Goal: Information Seeking & Learning: Find specific page/section

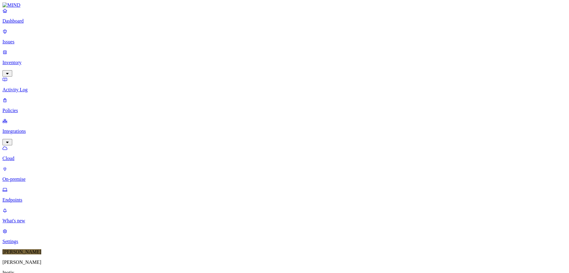
click at [39, 156] on p "Cloud" at bounding box center [284, 159] width 565 height 6
click at [42, 117] on nav "Dashboard Issues Inventory Activity Log Policies Integrations Cloud On-premise …" at bounding box center [284, 126] width 565 height 237
click at [43, 198] on p "Endpoints" at bounding box center [284, 201] width 565 height 6
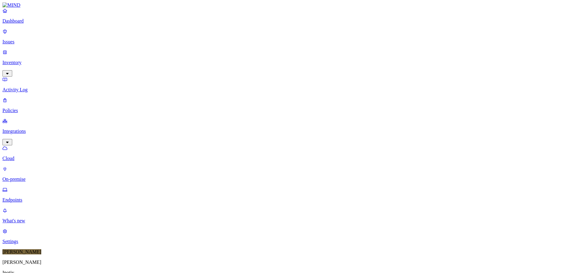
scroll to position [157, 0]
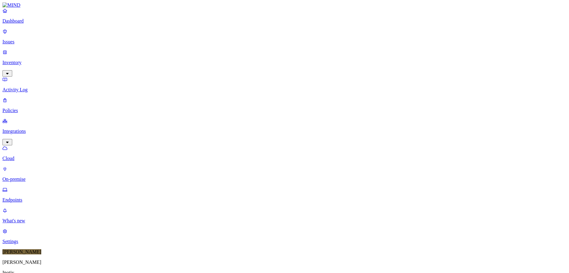
click at [180, 36] on div "Online" at bounding box center [180, 41] width 0 height 11
click at [180, 54] on div "Offline" at bounding box center [180, 59] width 0 height 11
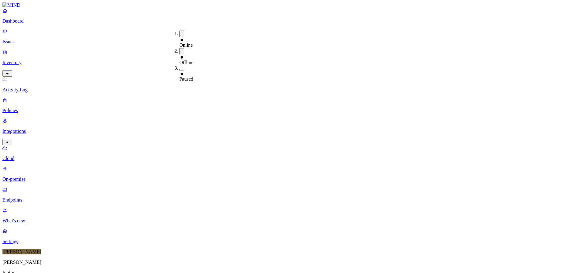
click at [180, 71] on div "Paused" at bounding box center [180, 76] width 0 height 11
click at [180, 37] on div "Online" at bounding box center [180, 42] width 0 height 11
click at [180, 71] on div "Paused" at bounding box center [180, 76] width 0 height 11
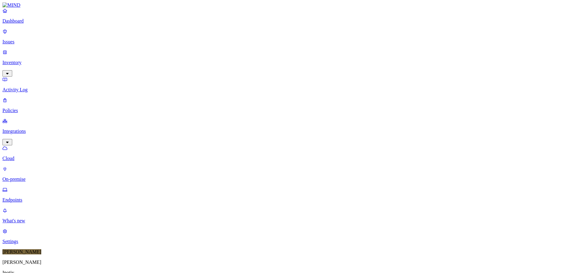
click at [180, 70] on div "Paused" at bounding box center [180, 75] width 0 height 11
click at [180, 54] on div "Offline" at bounding box center [180, 59] width 0 height 11
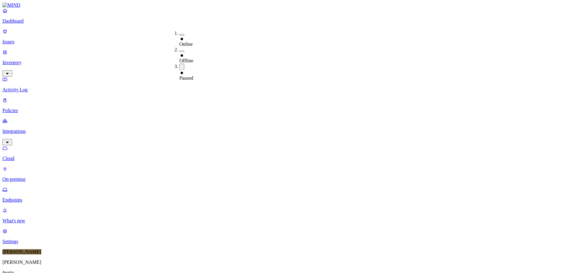
click at [180, 36] on div "Online" at bounding box center [180, 41] width 0 height 11
click at [180, 71] on div "Paused" at bounding box center [180, 76] width 0 height 11
click at [25, 177] on p "On-premise" at bounding box center [284, 180] width 565 height 6
click at [31, 156] on p "Cloud" at bounding box center [284, 159] width 565 height 6
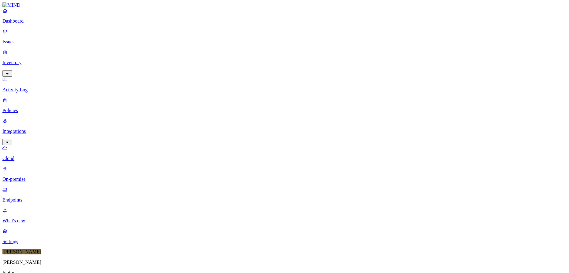
click at [27, 108] on p "Policies" at bounding box center [284, 111] width 565 height 6
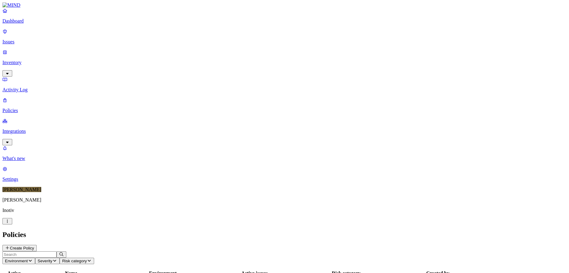
click at [27, 87] on p "Activity Log" at bounding box center [284, 90] width 565 height 6
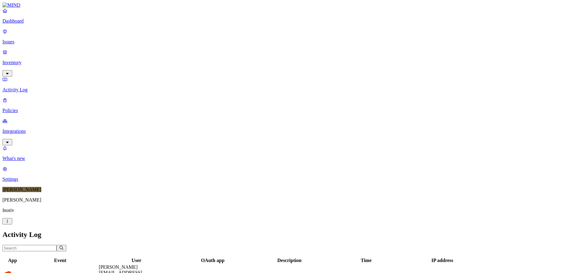
click at [31, 60] on p "Inventory" at bounding box center [284, 63] width 565 height 6
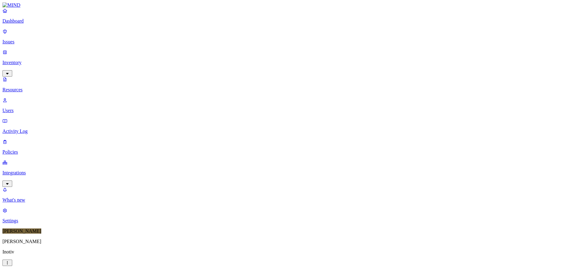
click at [27, 108] on p "Users" at bounding box center [284, 111] width 565 height 6
click at [24, 39] on p "Issues" at bounding box center [284, 42] width 565 height 6
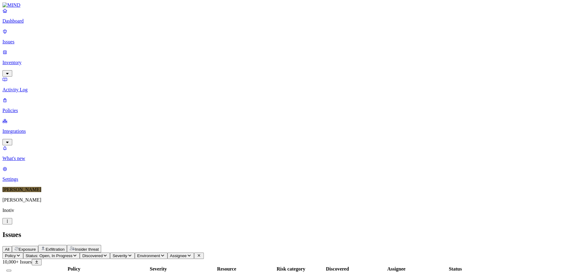
click at [22, 129] on p "Integrations" at bounding box center [284, 132] width 565 height 6
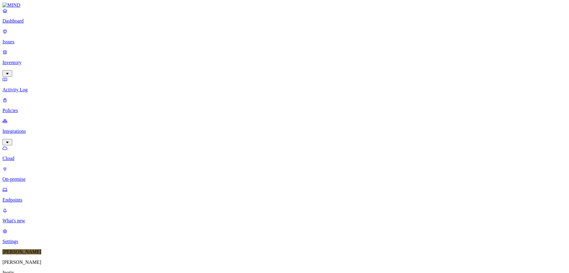
click at [20, 187] on link "Endpoints" at bounding box center [284, 195] width 565 height 16
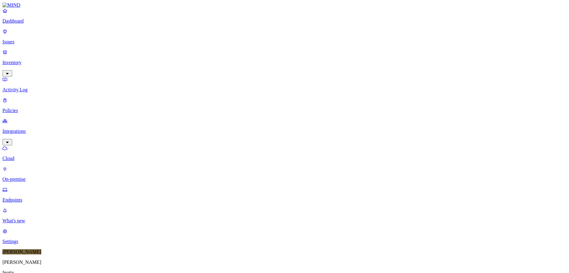
drag, startPoint x: 98, startPoint y: 21, endPoint x: 62, endPoint y: 20, distance: 36.7
click at [62, 20] on div "Dashboard Issues Inventory Activity Log Policies Integrations Cloud On-premise …" at bounding box center [284, 207] width 565 height 410
type input "thomas.jones@inotiv.com"
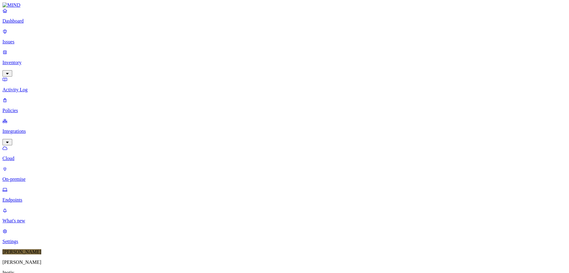
type input "maurice.pierce@inotiv.com"
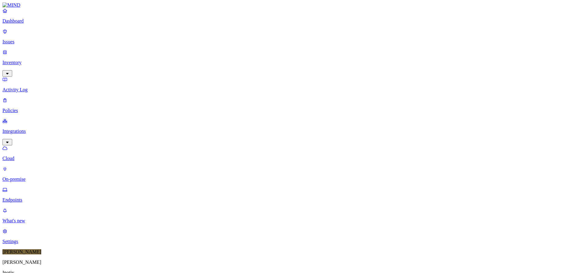
copy h3 "us190lt1146"
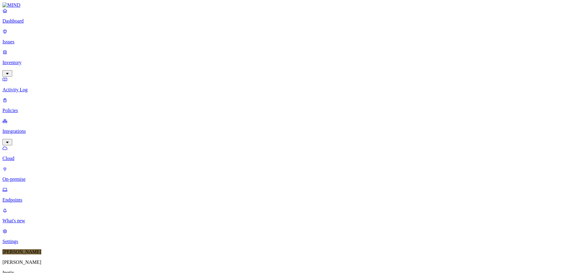
scroll to position [157, 0]
type input "[PERSON_NAME][EMAIL_ADDRESS][DOMAIN_NAME]"
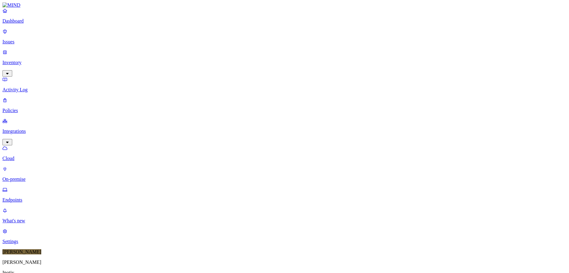
click at [24, 146] on link "Cloud" at bounding box center [284, 154] width 565 height 16
click at [26, 177] on p "On-premise" at bounding box center [284, 180] width 565 height 6
click at [22, 108] on p "Policies" at bounding box center [284, 111] width 565 height 6
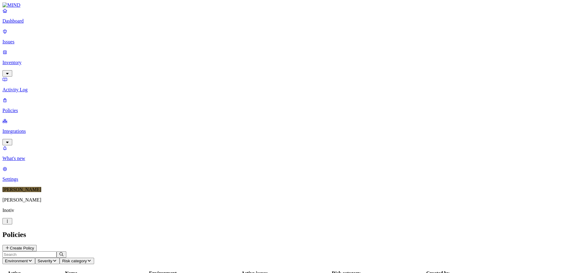
click at [23, 129] on p "Integrations" at bounding box center [284, 132] width 565 height 6
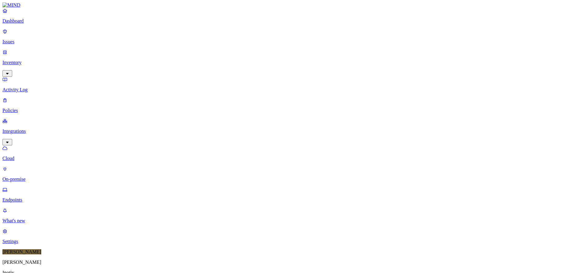
click at [23, 187] on link "Endpoints" at bounding box center [284, 195] width 565 height 16
click at [26, 24] on link "Dashboard" at bounding box center [284, 16] width 565 height 16
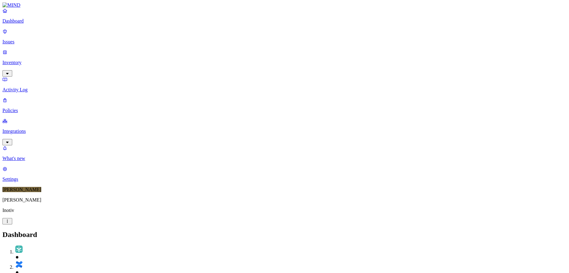
click at [29, 41] on link "Issues" at bounding box center [284, 37] width 565 height 16
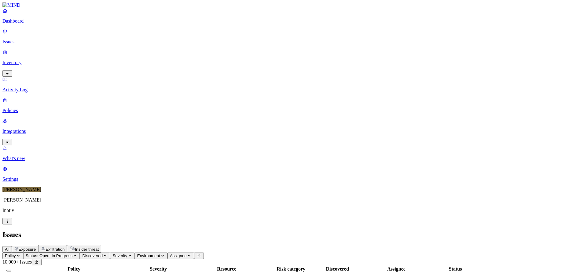
click at [20, 60] on p "Inventory" at bounding box center [284, 63] width 565 height 6
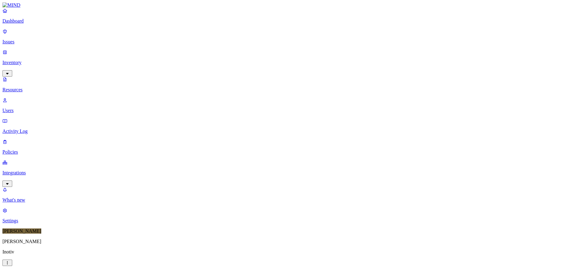
click at [29, 108] on p "Users" at bounding box center [284, 111] width 565 height 6
click at [25, 160] on link "Integrations" at bounding box center [284, 173] width 565 height 26
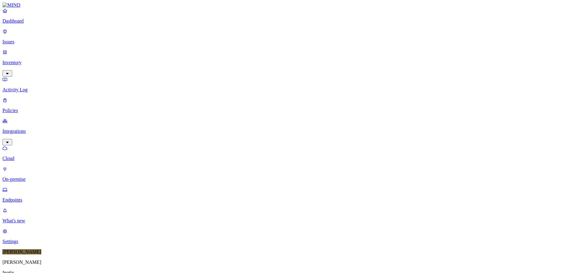
click at [26, 198] on p "Endpoints" at bounding box center [284, 201] width 565 height 6
